Goal: Task Accomplishment & Management: Manage account settings

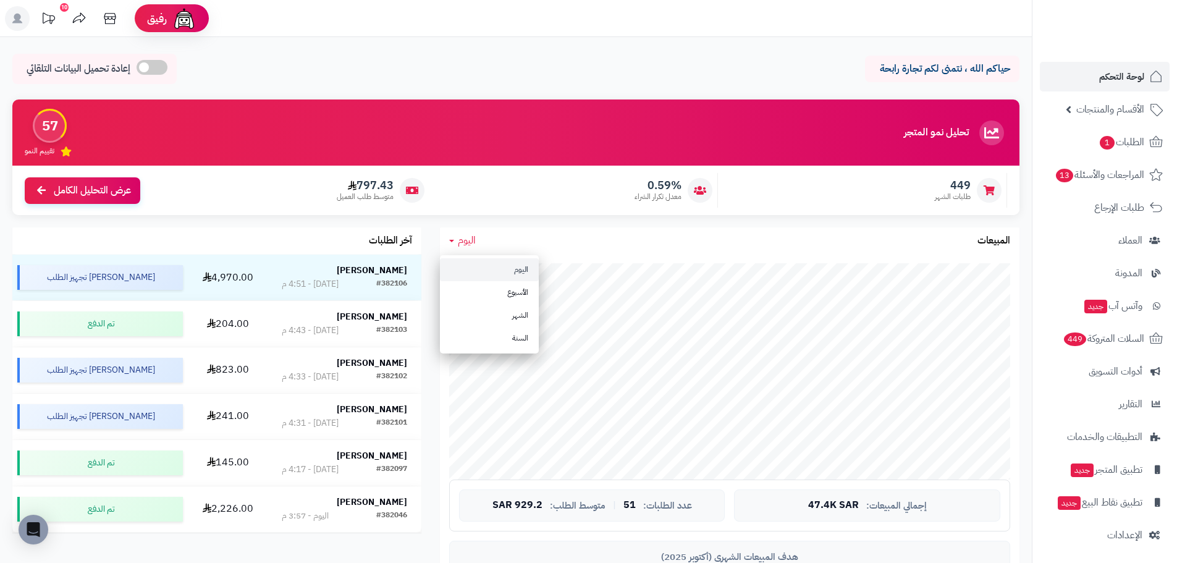
click at [495, 270] on link "اليوم" at bounding box center [489, 269] width 99 height 23
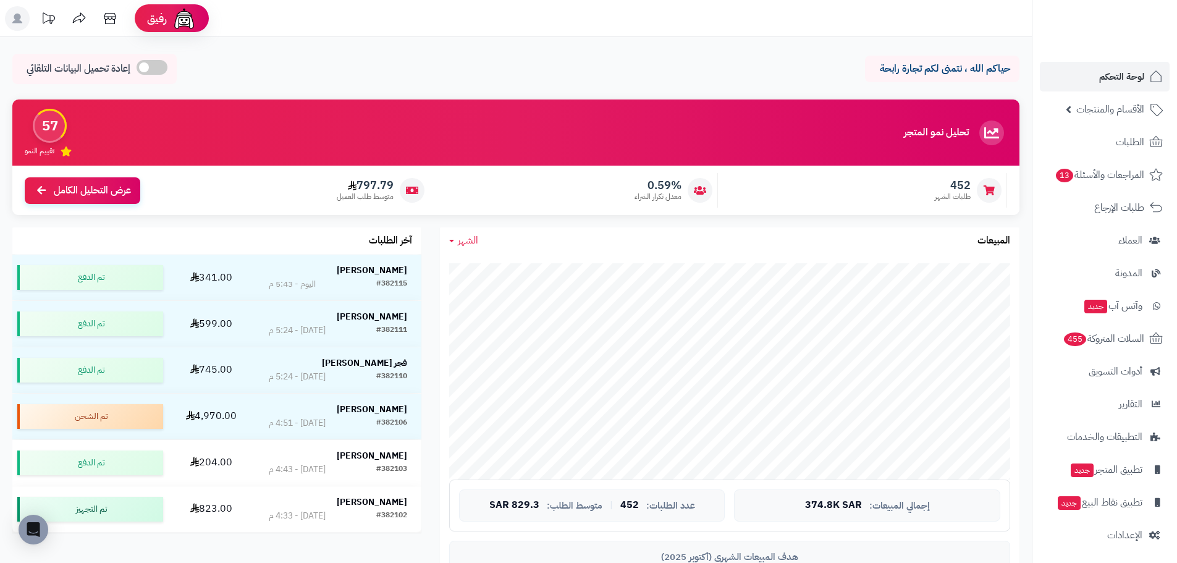
click at [470, 242] on span "الشهر" at bounding box center [468, 240] width 20 height 15
click at [512, 269] on link "اليوم" at bounding box center [489, 269] width 99 height 23
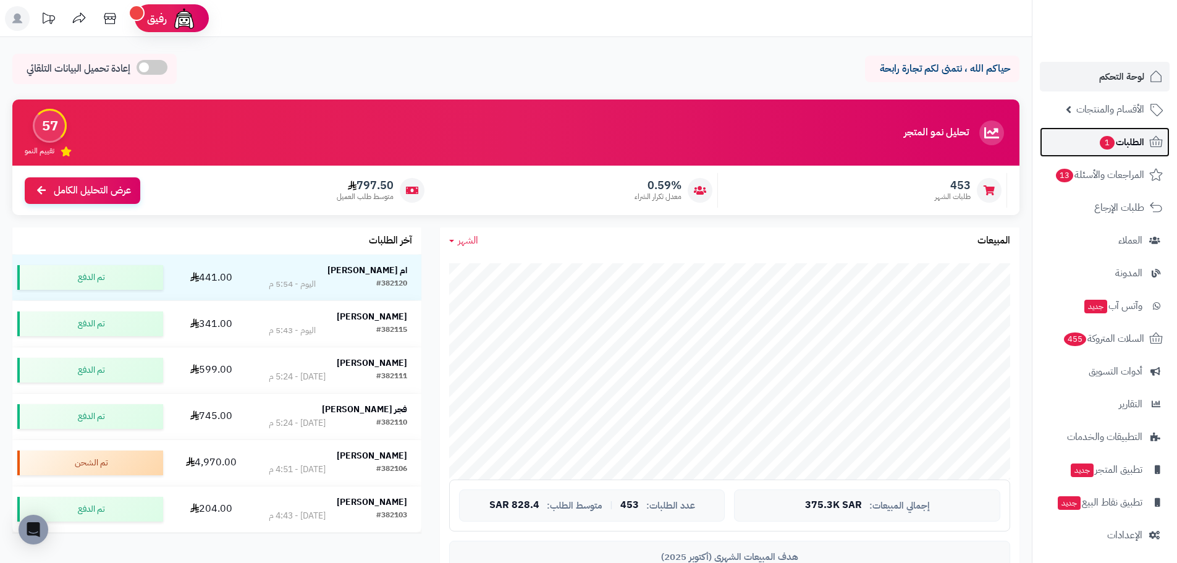
click at [1131, 132] on link "الطلبات 1" at bounding box center [1105, 142] width 130 height 30
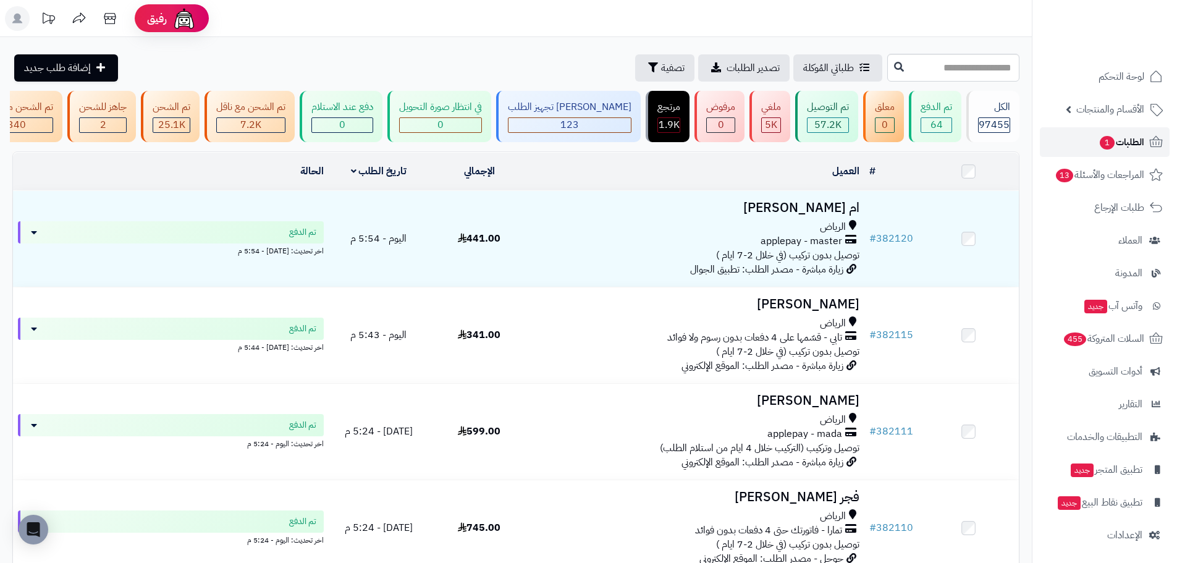
click at [1115, 138] on span "الطلبات 1" at bounding box center [1122, 141] width 46 height 17
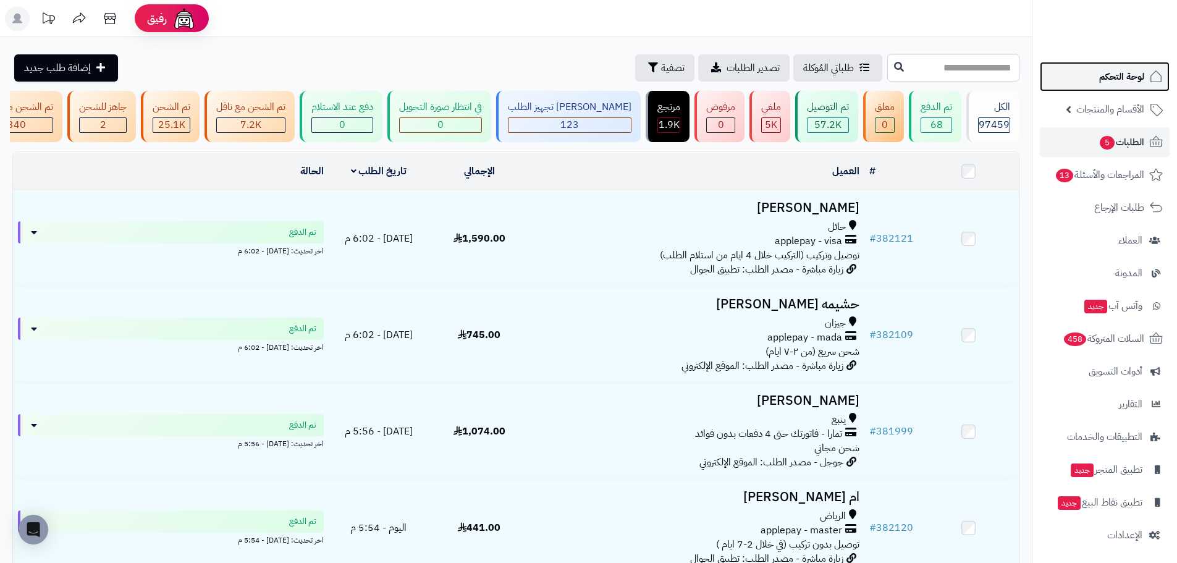
click at [1127, 83] on span "لوحة التحكم" at bounding box center [1121, 76] width 45 height 17
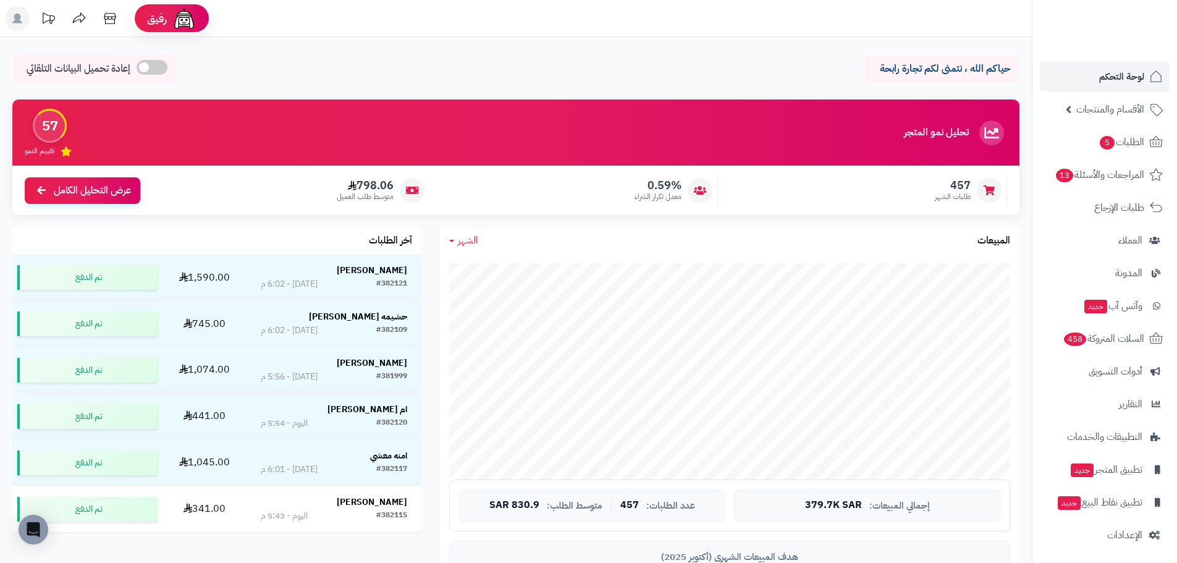
click at [469, 235] on span "الشهر" at bounding box center [468, 240] width 20 height 15
click at [491, 261] on link "اليوم" at bounding box center [489, 269] width 99 height 23
click at [468, 237] on span "اليوم" at bounding box center [467, 240] width 18 height 15
click at [504, 265] on link "اليوم" at bounding box center [489, 269] width 99 height 23
click at [462, 245] on span "اليوم" at bounding box center [467, 240] width 18 height 15
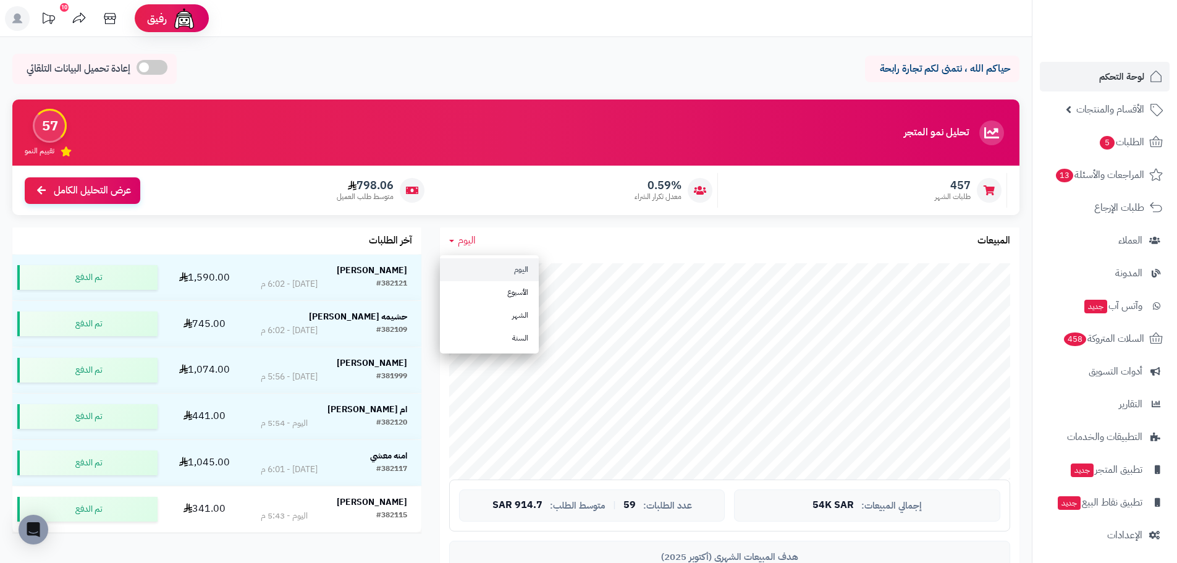
click at [476, 258] on link "اليوم" at bounding box center [489, 269] width 99 height 23
